Goal: Book appointment/travel/reservation

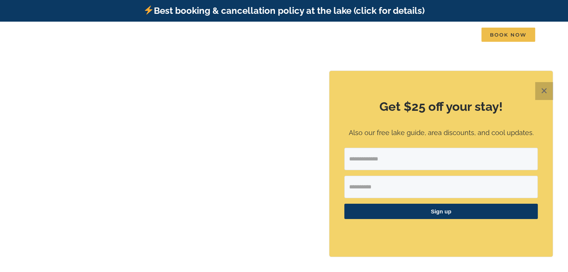
click at [542, 91] on button "✕" at bounding box center [544, 91] width 18 height 18
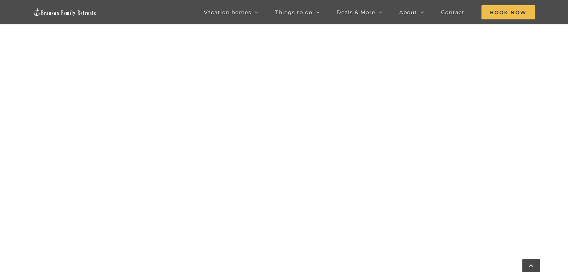
scroll to position [525, 0]
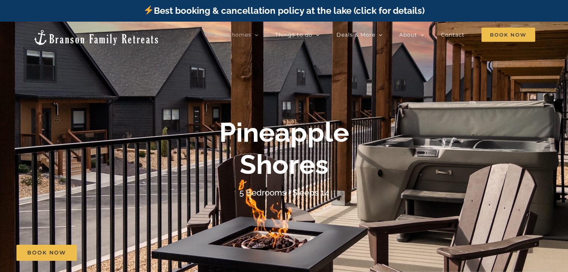
drag, startPoint x: 569, startPoint y: 13, endPoint x: 567, endPoint y: -10, distance: 23.2
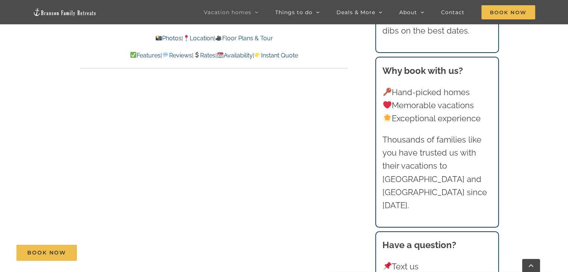
scroll to position [3722, 0]
drag, startPoint x: 571, startPoint y: 18, endPoint x: 573, endPoint y: 191, distance: 173.6
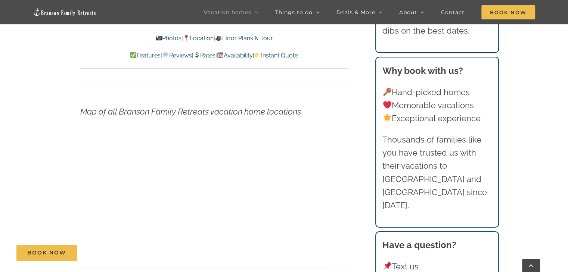
scroll to position [2343, 0]
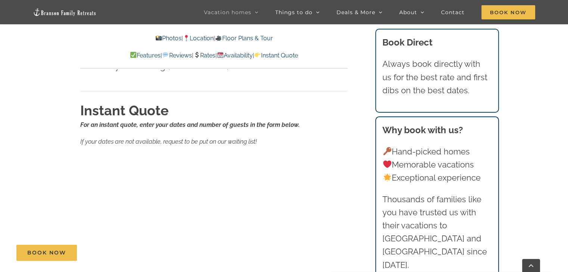
scroll to position [4962, 0]
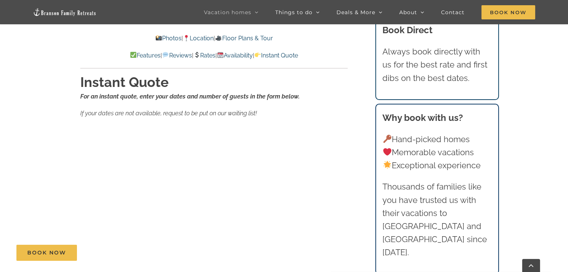
scroll to position [4708, 0]
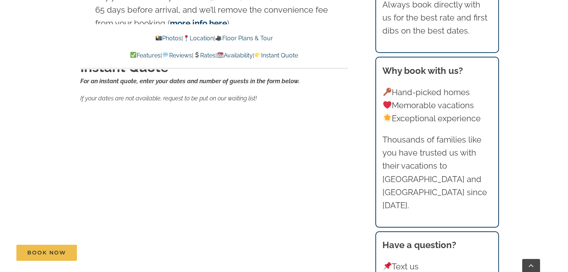
scroll to position [4576, 0]
